Goal: Find contact information: Find contact information

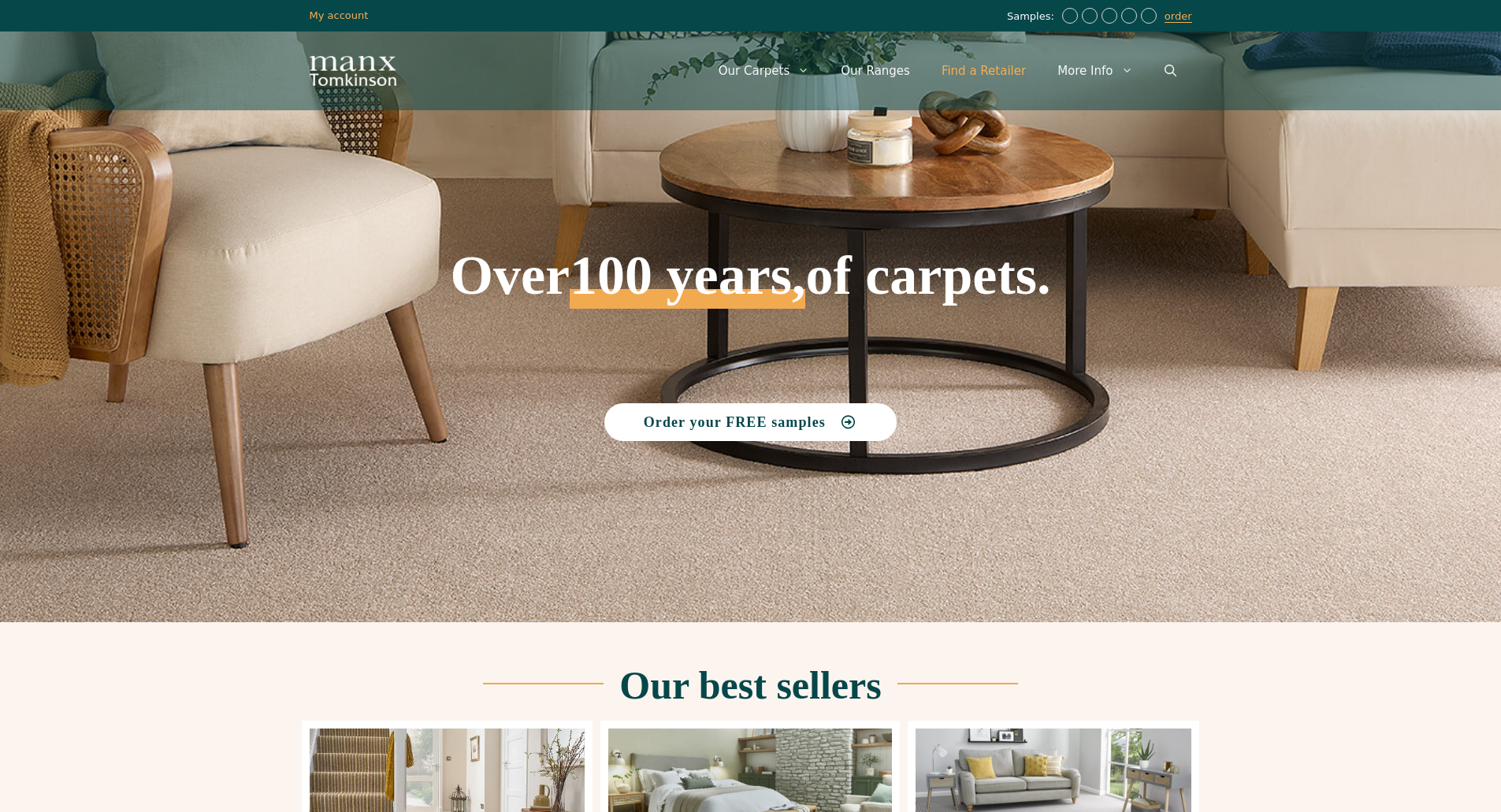
click at [986, 72] on link "Find a Retailer" at bounding box center [983, 71] width 116 height 47
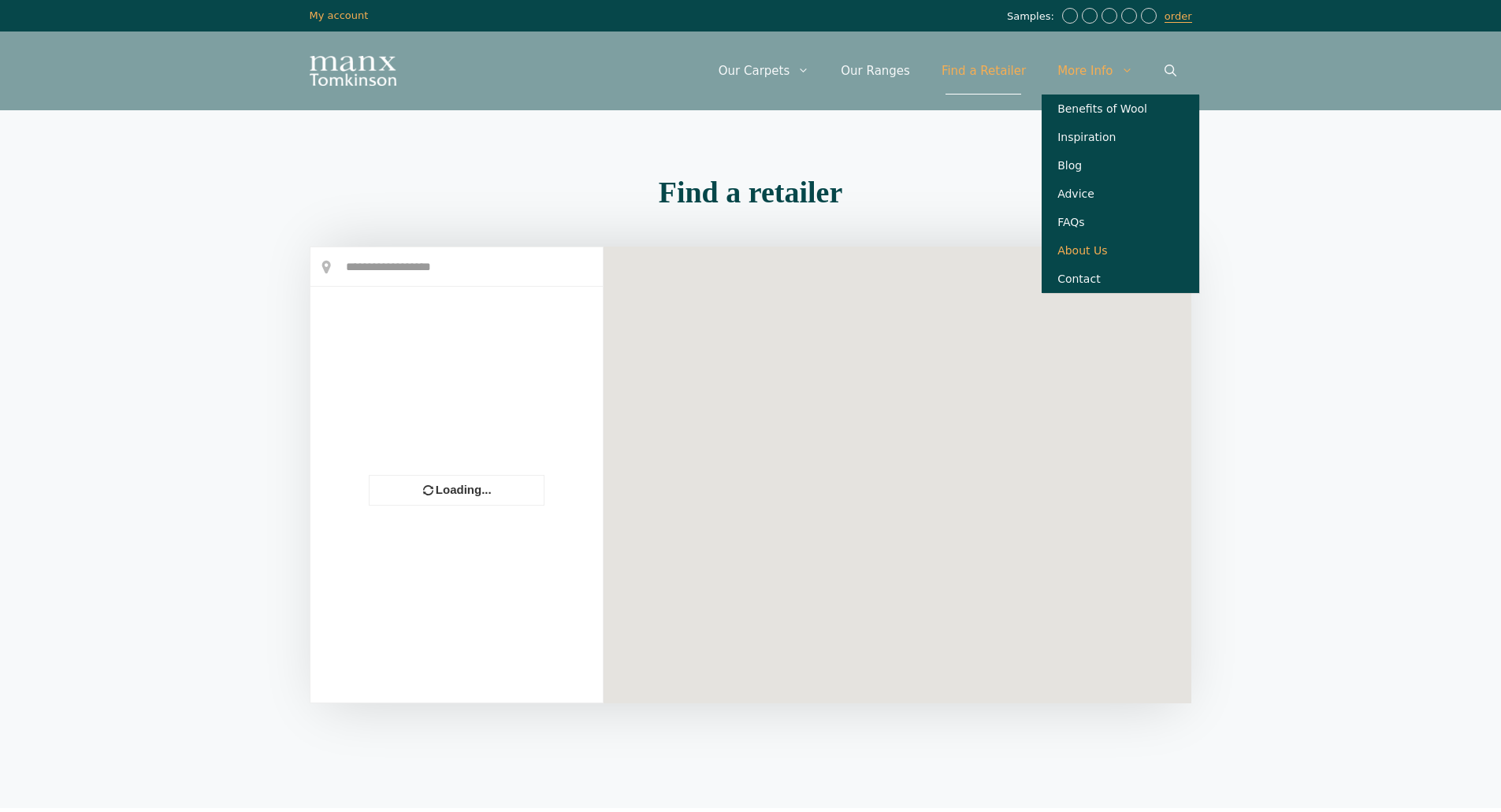
click at [1097, 262] on link "About Us" at bounding box center [1120, 250] width 158 height 28
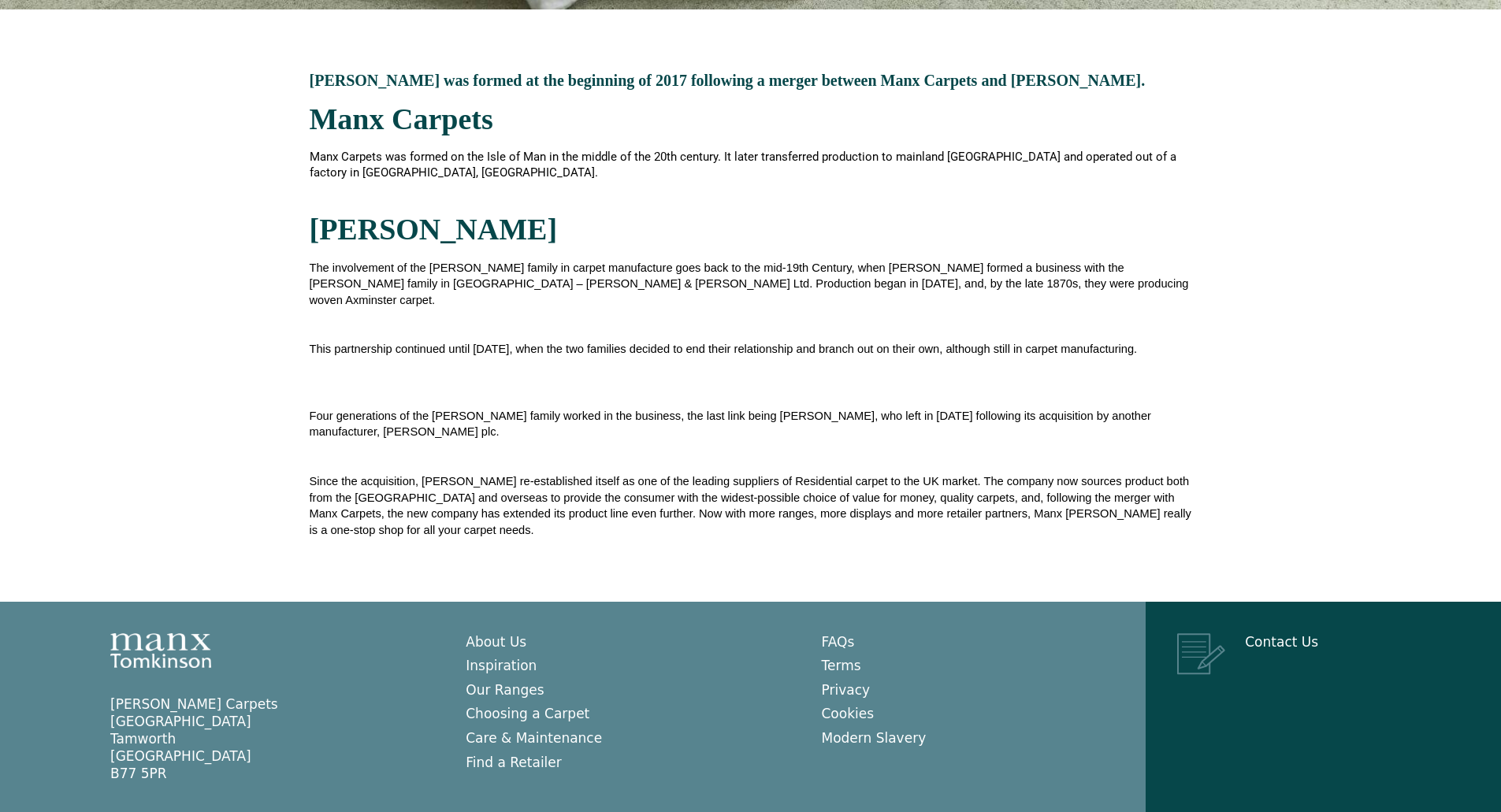
scroll to position [407, 0]
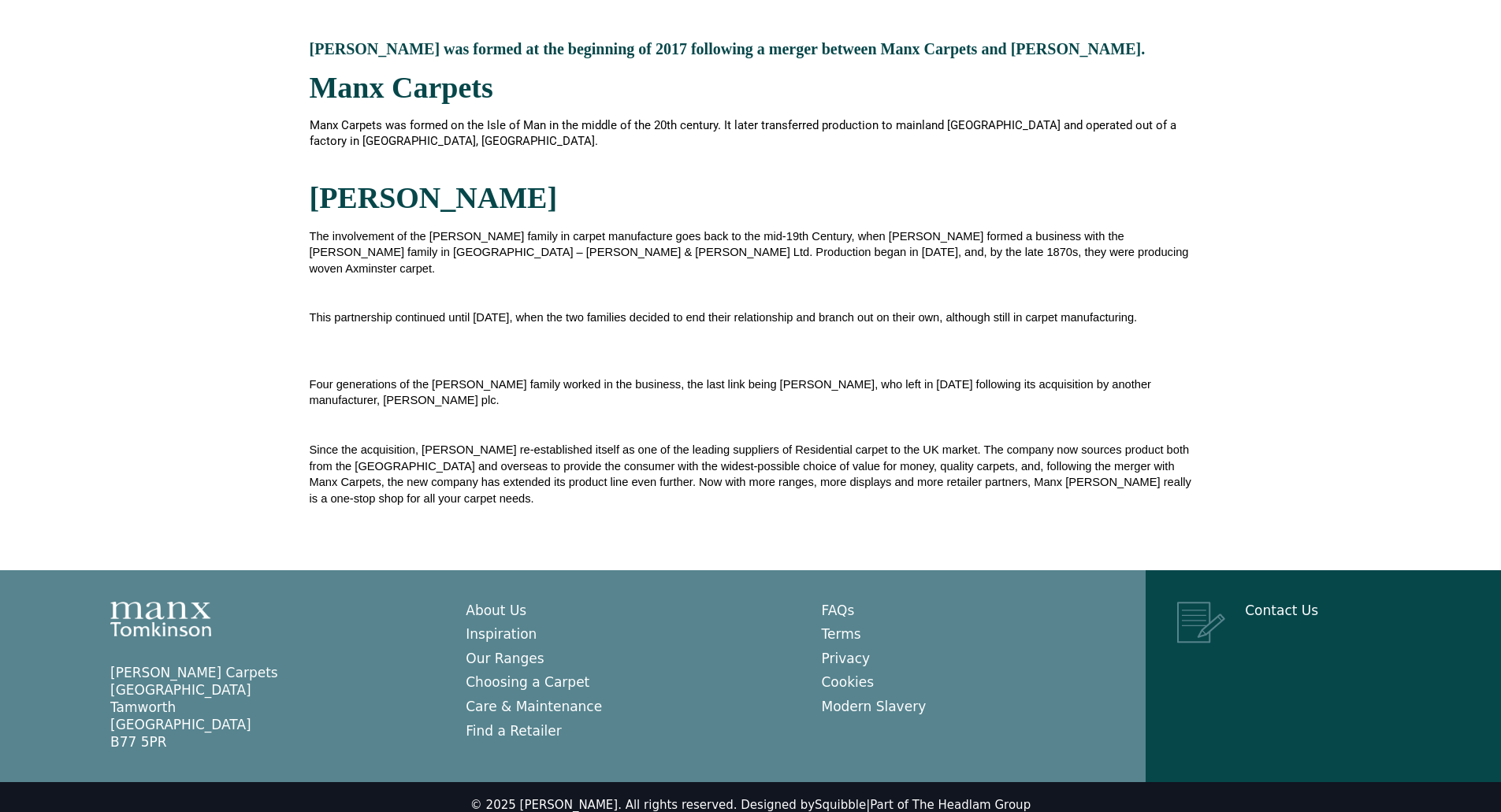
drag, startPoint x: 97, startPoint y: 655, endPoint x: 182, endPoint y: 714, distance: 103.5
click at [176, 732] on aside "Manx Tomkinson Carpets Relay Park Tamworth Staffordshire B77 5PR" at bounding box center [256, 707] width 355 height 87
click at [269, 664] on p "Manx Tomkinson Carpets Relay Park Tamworth Staffordshire B77 5PR" at bounding box center [272, 707] width 324 height 87
drag, startPoint x: 269, startPoint y: 655, endPoint x: 92, endPoint y: 646, distance: 177.2
click at [92, 646] on div "Manx Tomkinson Carpets Relay Park Tamworth Staffordshire B77 5PR" at bounding box center [256, 676] width 355 height 213
